Goal: Purchase product/service

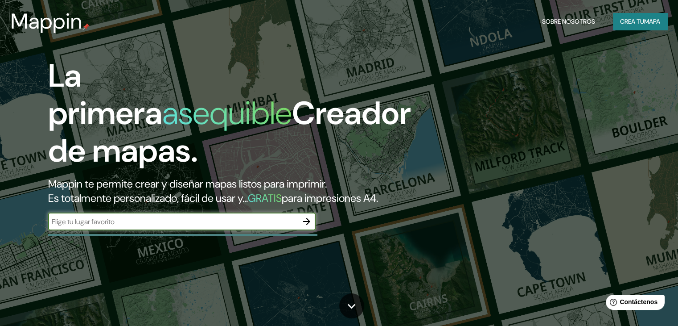
click at [225, 227] on input "text" at bounding box center [173, 221] width 250 height 10
type input "[GEOGRAPHIC_DATA]"
click at [307, 225] on icon "button" at bounding box center [306, 221] width 7 height 7
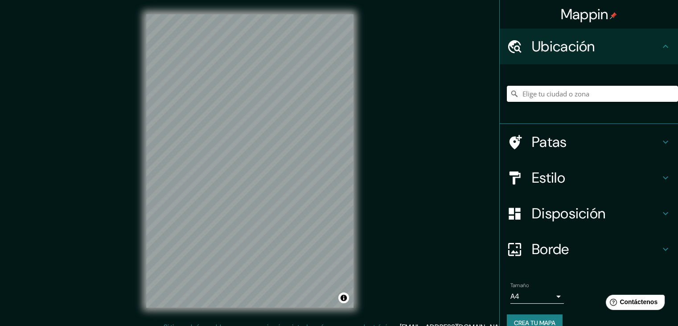
click at [556, 91] on input "Elige tu ciudad o zona" at bounding box center [592, 94] width 171 height 16
type input "[STREET_ADDRESS][PERSON_NAME]"
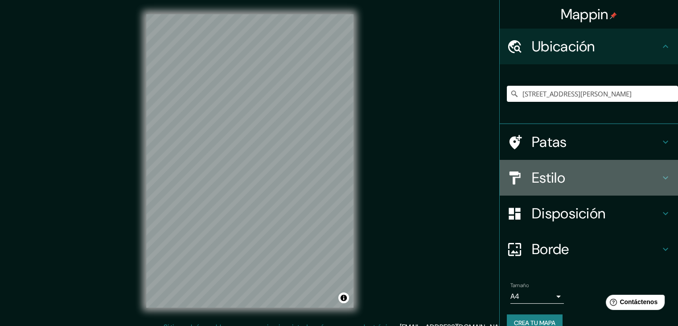
click at [568, 186] on div "Estilo" at bounding box center [589, 178] width 178 height 36
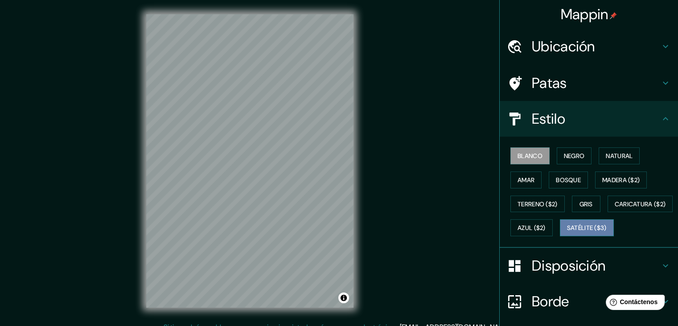
click at [567, 232] on font "Satélite ($3)" at bounding box center [587, 228] width 40 height 8
